Goal: Task Accomplishment & Management: Use online tool/utility

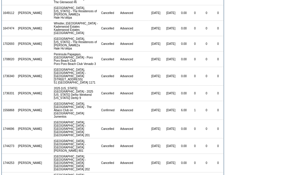
scroll to position [129, 0]
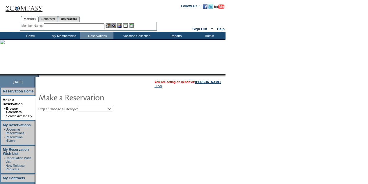
click at [108, 110] on select "Beach Leisure Metropolitan Mountain OIAL for Adventure OIAL for Couples OIAL fo…" at bounding box center [95, 109] width 33 height 5
select select "Beach"
click at [89, 107] on select "Beach Leisure Metropolitan Mountain OIAL for Adventure OIAL for Couples OIAL fo…" at bounding box center [95, 109] width 33 height 5
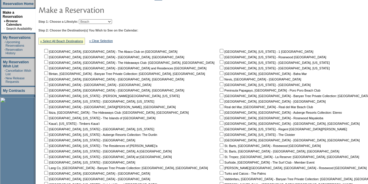
scroll to position [116, 0]
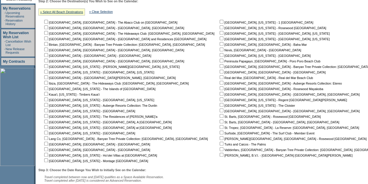
click at [48, 77] on input "checkbox" at bounding box center [46, 77] width 4 height 4
checkbox input "true"
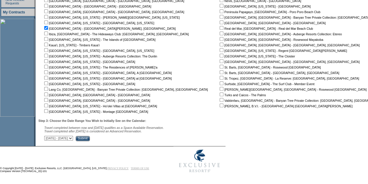
click at [73, 138] on select "September 2, 2025 - October 17, 2025 October 18, 2025 - December 1, 2025 Decemb…" at bounding box center [58, 138] width 29 height 5
click at [90, 139] on input "Submit" at bounding box center [83, 138] width 14 height 5
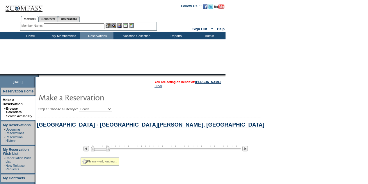
select select "Beach"
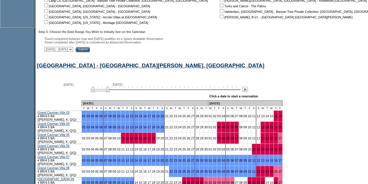
scroll to position [308, 0]
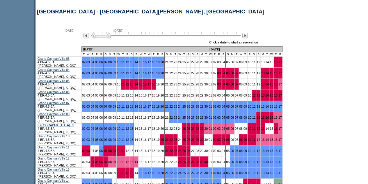
click at [111, 38] on img at bounding box center [101, 35] width 19 height 6
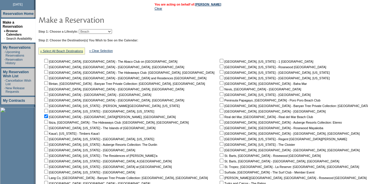
scroll to position [75, 0]
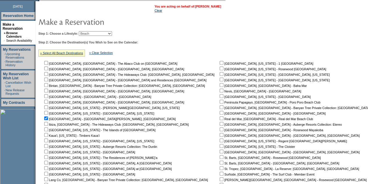
click at [212, 6] on link "[PERSON_NAME]" at bounding box center [208, 6] width 26 height 3
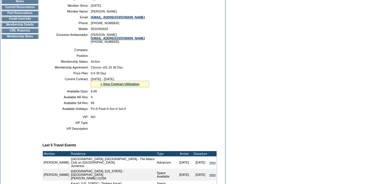
scroll to position [87, 0]
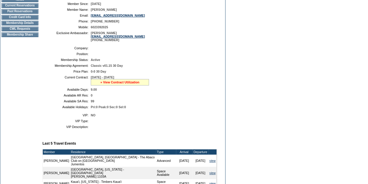
click at [120, 84] on link "» View Contract Utilization" at bounding box center [119, 81] width 39 height 3
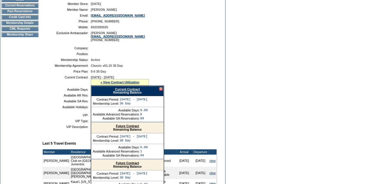
click at [120, 91] on link "Current Contract" at bounding box center [127, 88] width 25 height 3
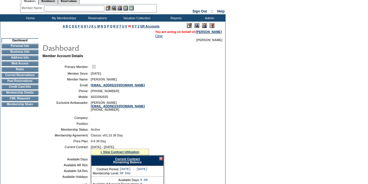
scroll to position [0, 0]
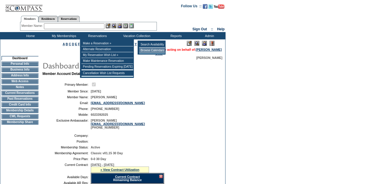
click at [149, 50] on td "Browse Calendars" at bounding box center [152, 50] width 26 height 6
